Goal: Task Accomplishment & Management: Manage account settings

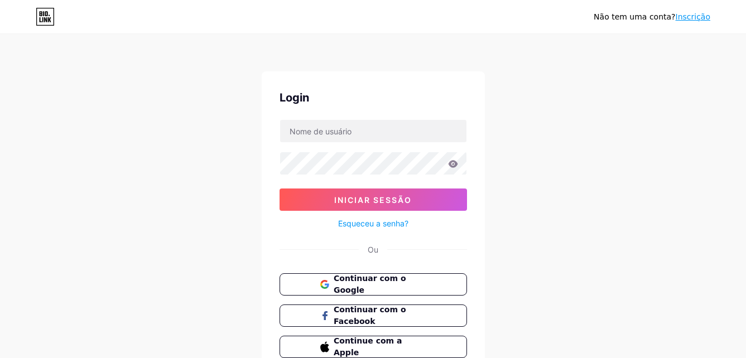
type input "[EMAIL_ADDRESS][DOMAIN_NAME]"
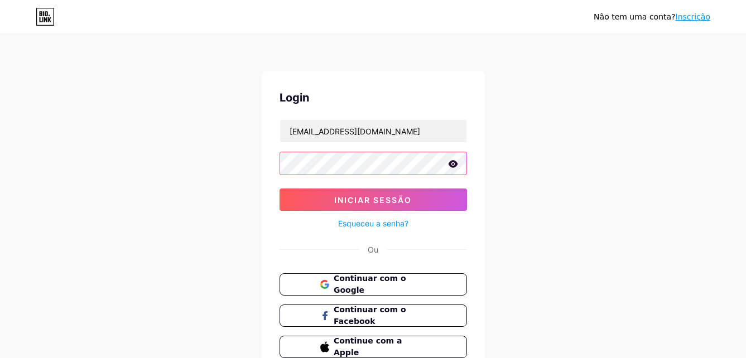
click at [280, 189] on button "Iniciar sessão" at bounding box center [373, 200] width 187 height 22
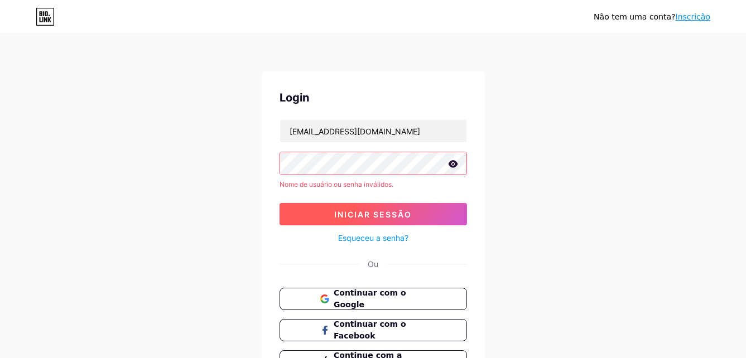
click at [345, 211] on span "Iniciar sessão" at bounding box center [373, 214] width 78 height 9
click at [369, 292] on span "Continuar com o Google" at bounding box center [379, 299] width 93 height 24
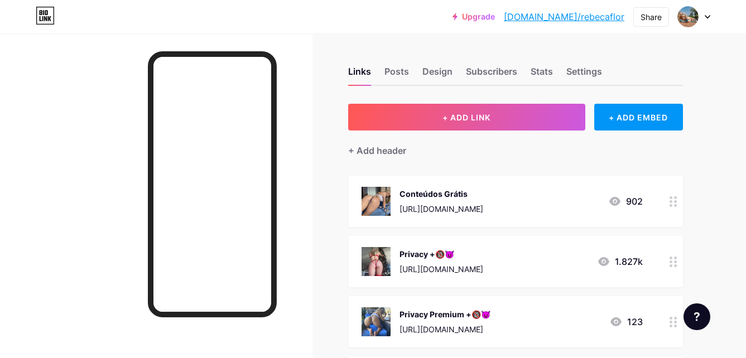
click at [594, 20] on link "[DOMAIN_NAME]/rebecaflor" at bounding box center [564, 16] width 121 height 13
